Goal: Transaction & Acquisition: Purchase product/service

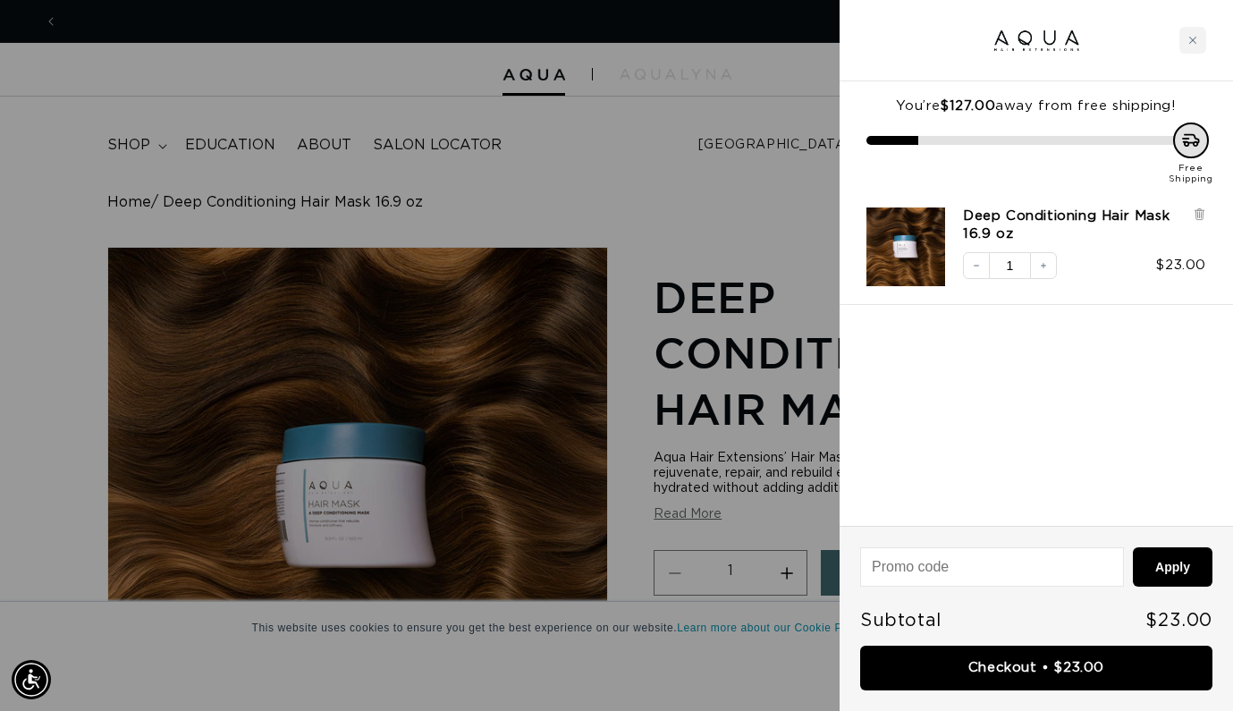
scroll to position [0, 1106]
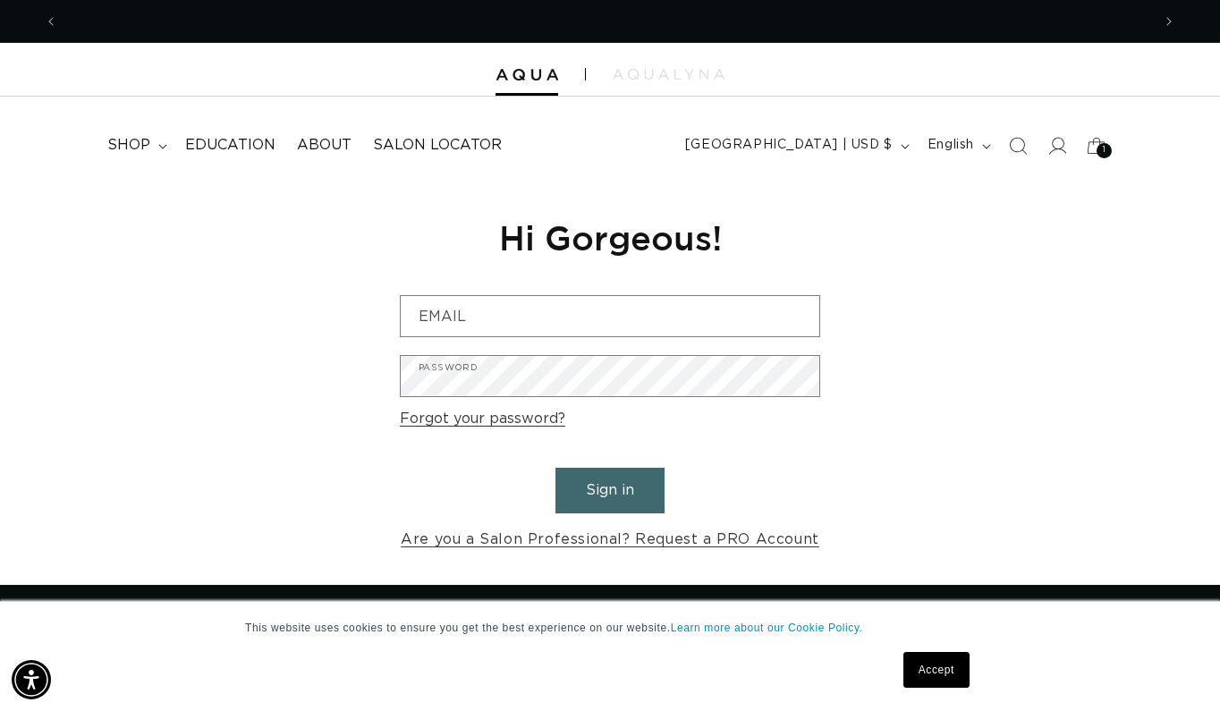
scroll to position [0, 2186]
